Goal: Task Accomplishment & Management: Complete application form

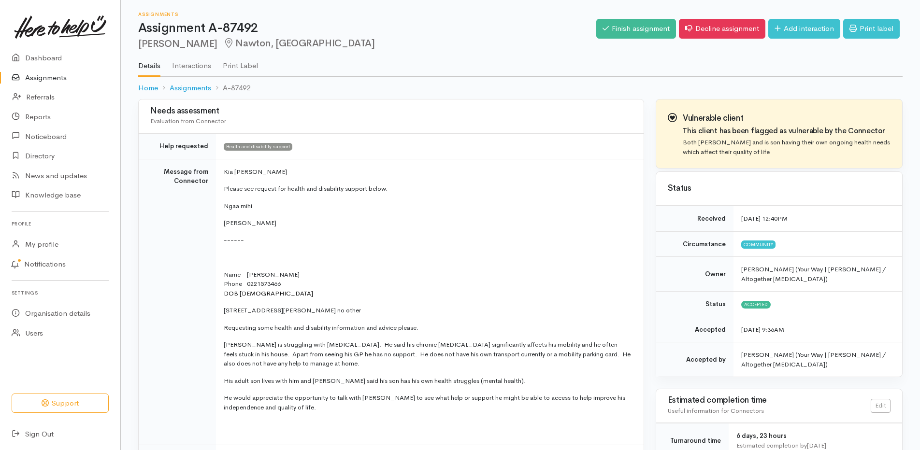
click at [205, 66] on link "Interactions" at bounding box center [191, 62] width 39 height 27
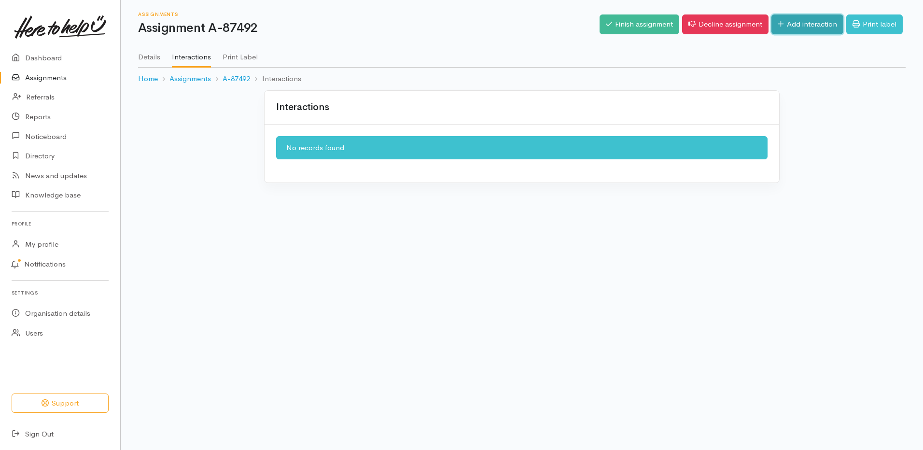
click at [812, 33] on link "Add interaction" at bounding box center [808, 24] width 72 height 20
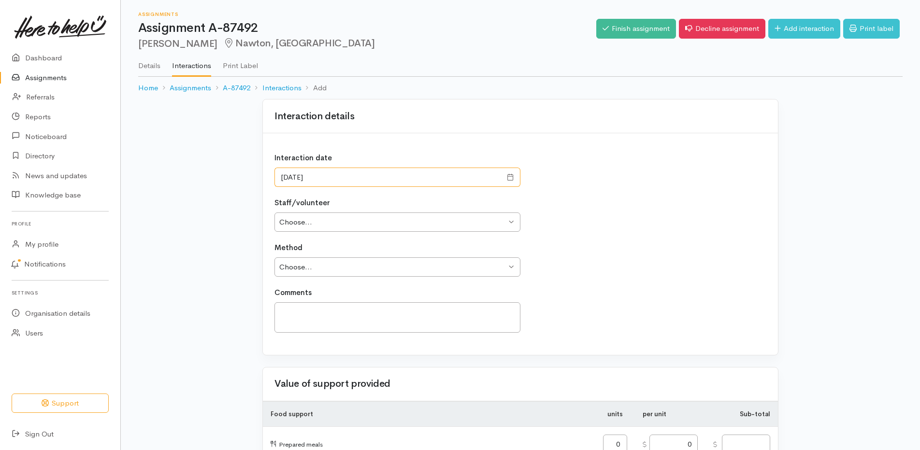
click at [355, 178] on input "15/08/2025" at bounding box center [387, 178] width 227 height 20
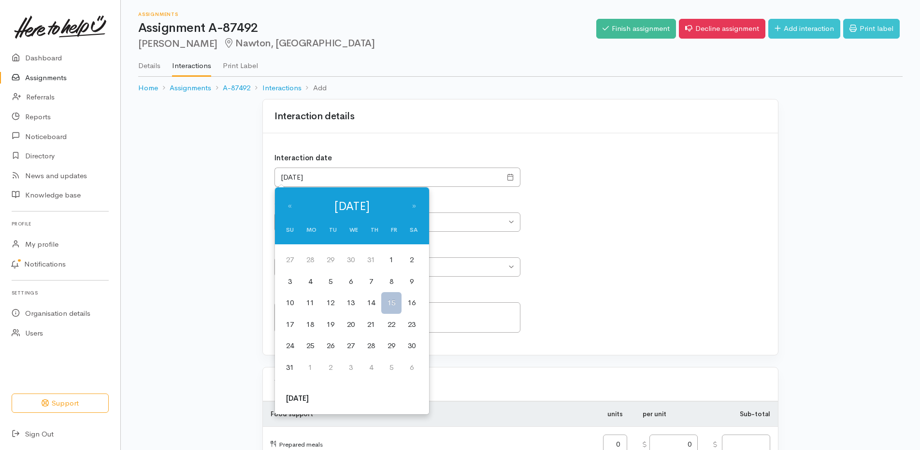
click at [375, 154] on div "Interaction date 15/08/2025" at bounding box center [397, 170] width 246 height 34
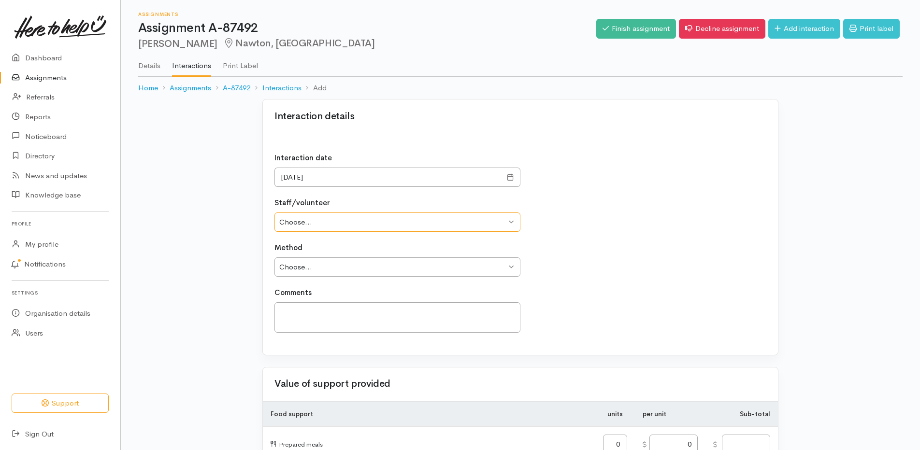
click at [360, 230] on select "Choose... Dani Edwards Nicole Straube Andrew Walker" at bounding box center [397, 222] width 246 height 20
select select "1892"
click at [274, 212] on select "Choose... Dani Edwards Nicole Straube Andrew Walker" at bounding box center [397, 222] width 246 height 20
click at [344, 275] on select "Choose... Phone Visit Other" at bounding box center [397, 267] width 246 height 20
select select "3"
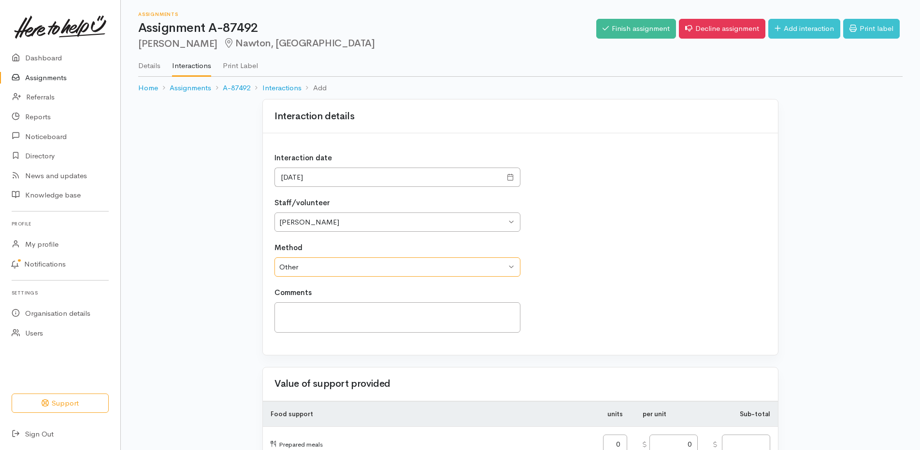
click at [274, 257] on select "Choose... Phone Visit Other" at bounding box center [397, 267] width 246 height 20
click at [346, 347] on div "Interaction date 15/08/2025 Staff/volunteer Choose... Dani Edwards Nicole Strau…" at bounding box center [520, 244] width 515 height 222
click at [347, 317] on textarea at bounding box center [397, 317] width 246 height 30
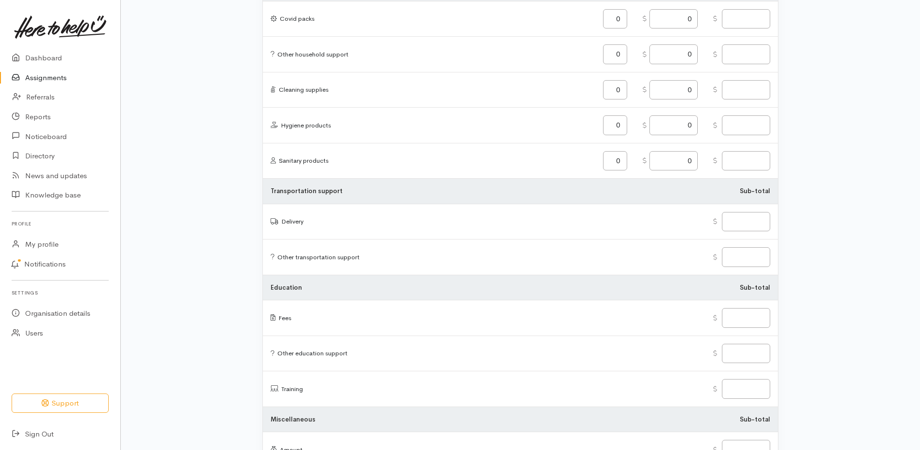
scroll to position [1105, 0]
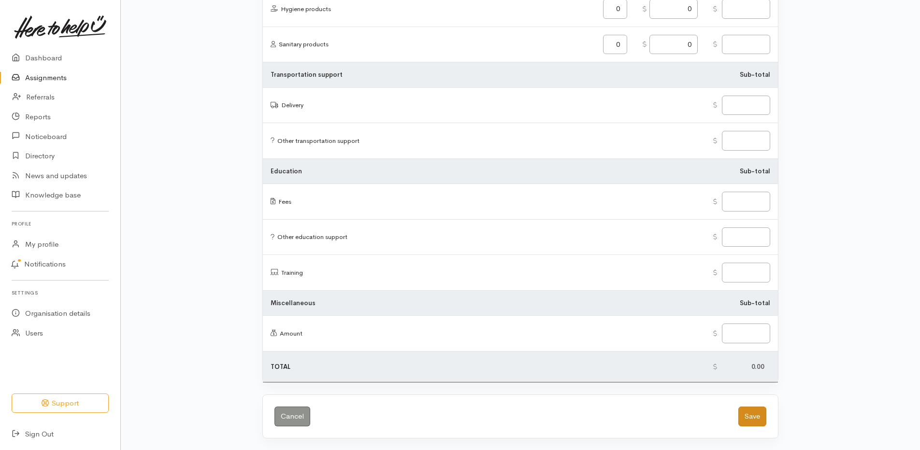
type textarea "Initial text message sent."
click at [753, 417] on button "Save" at bounding box center [752, 417] width 28 height 20
